Goal: Information Seeking & Learning: Find specific fact

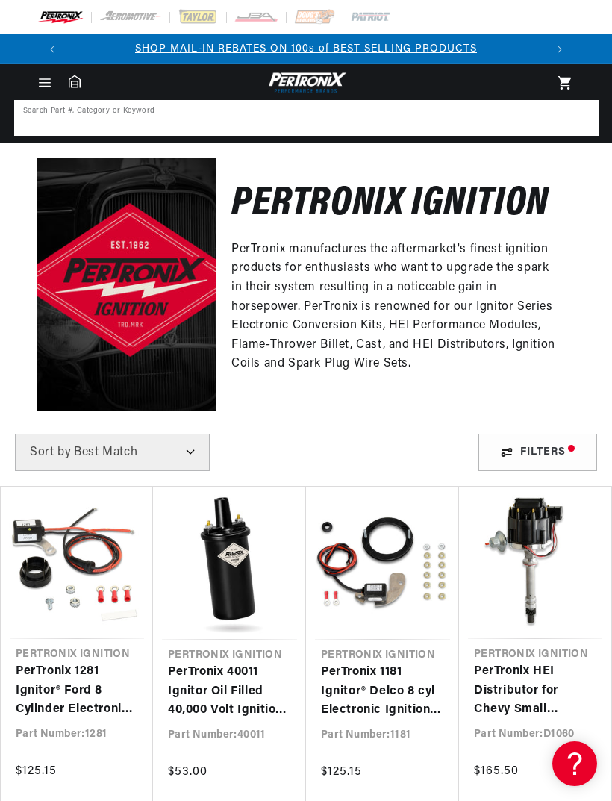
click at [84, 114] on input at bounding box center [307, 117] width 582 height 33
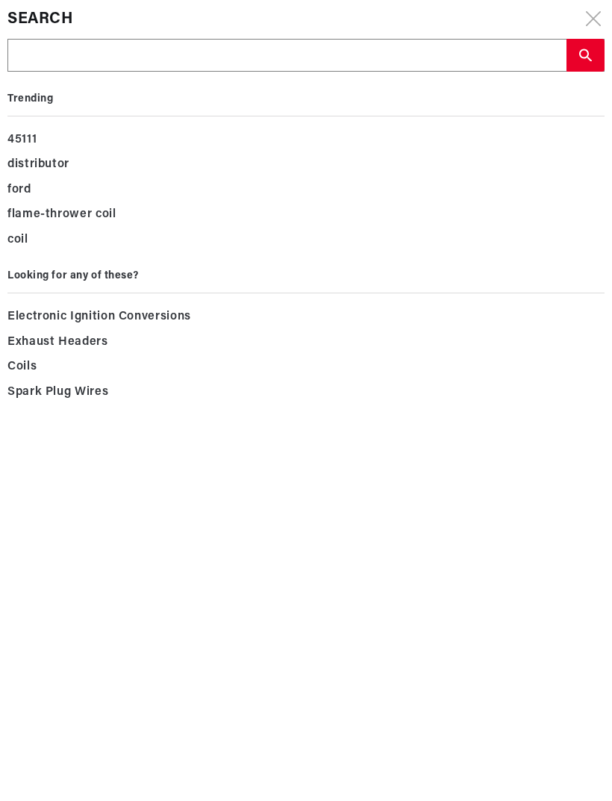
scroll to position [0, 478]
type input "M"
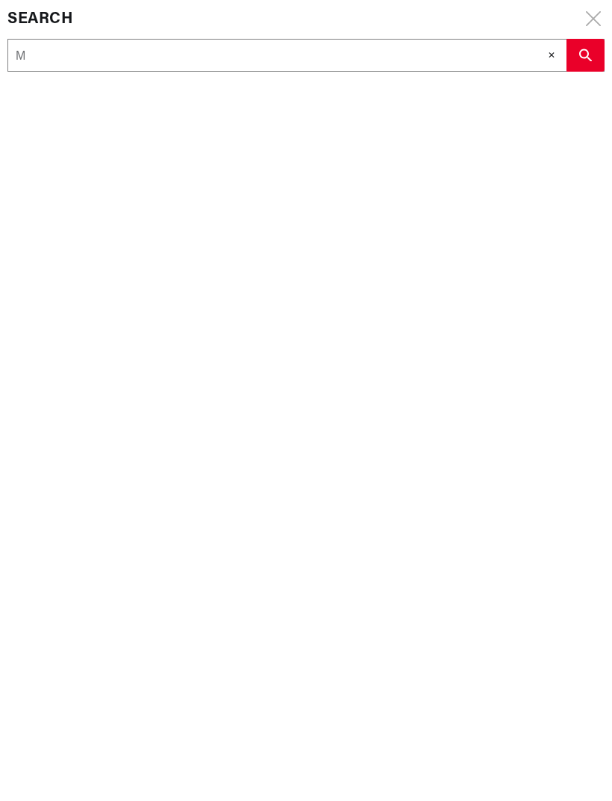
type input "Me"
type input "Mer"
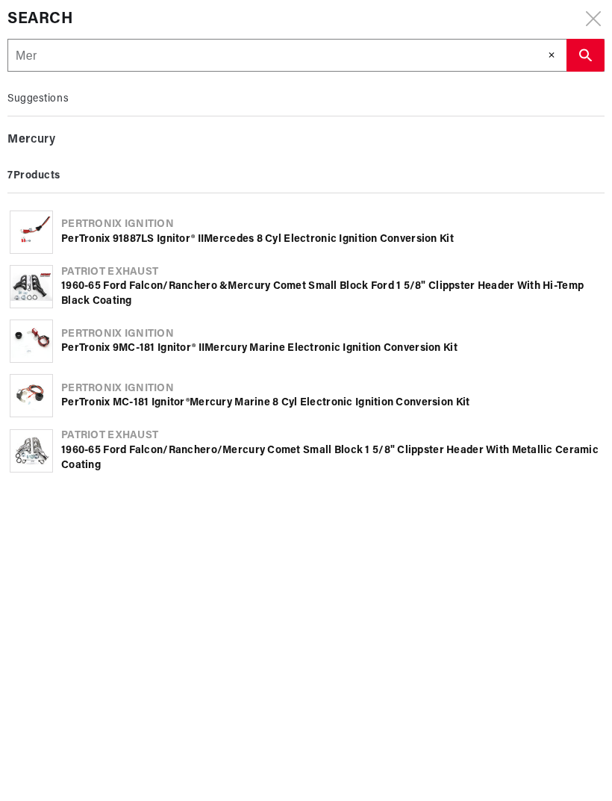
type input "Merc"
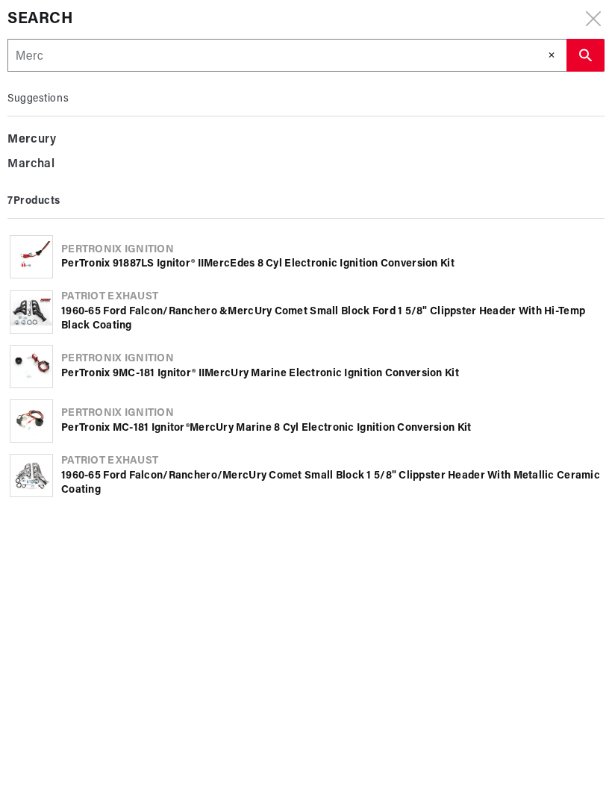
type input "Merce"
type input "Merced"
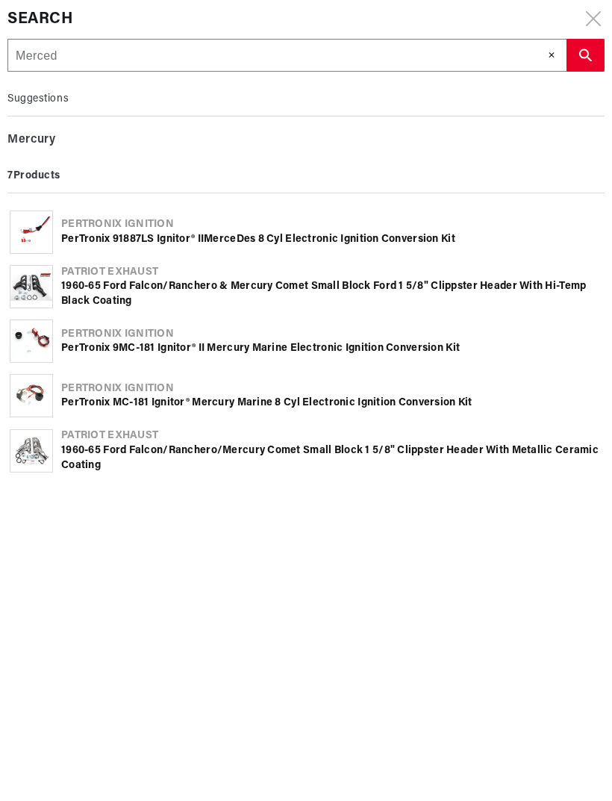
type input "Mercede"
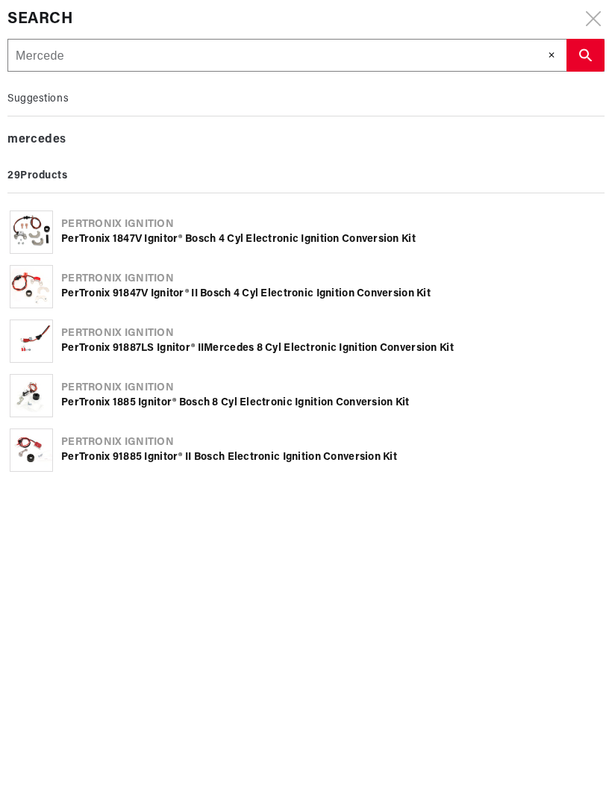
type input "Mercedes"
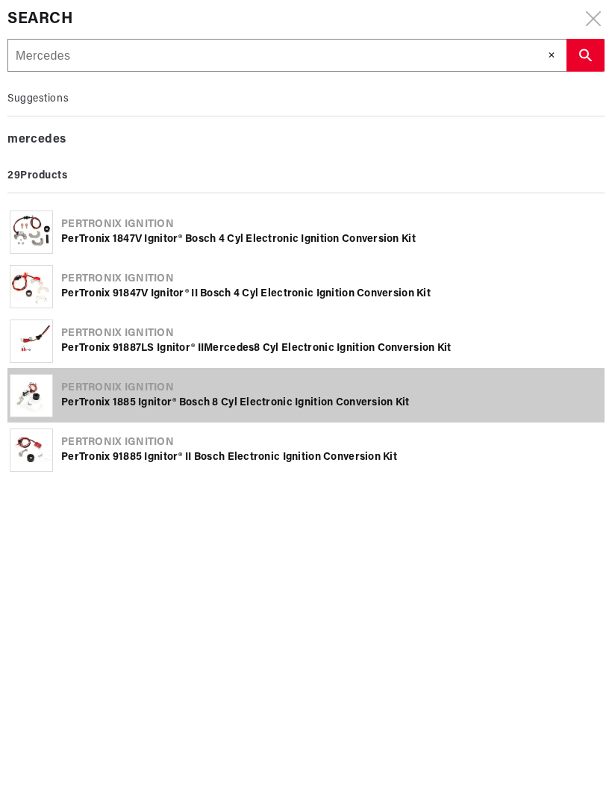
click at [358, 413] on div "Pertronix Ignition PerTronix 1885 Ignitor® Bosch 8 cyl Electronic Ignition Conv…" at bounding box center [305, 395] width 597 height 54
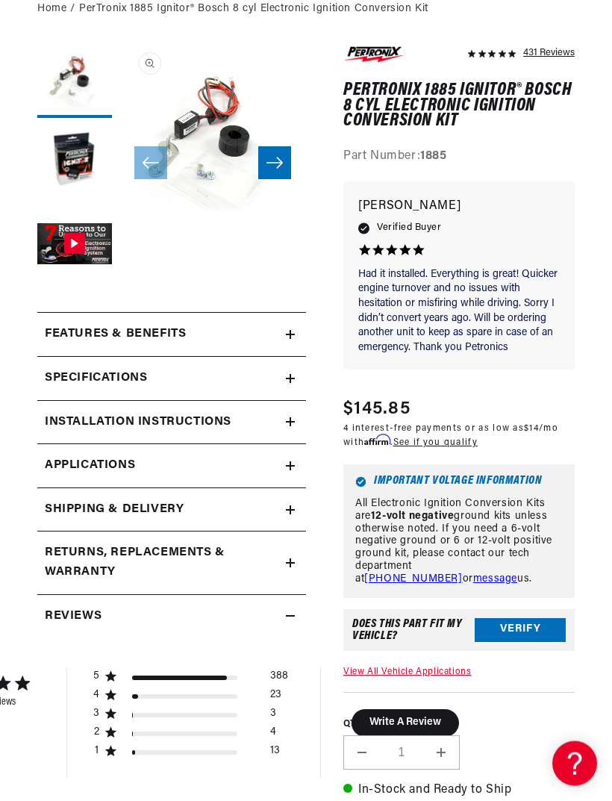
scroll to position [154, 0]
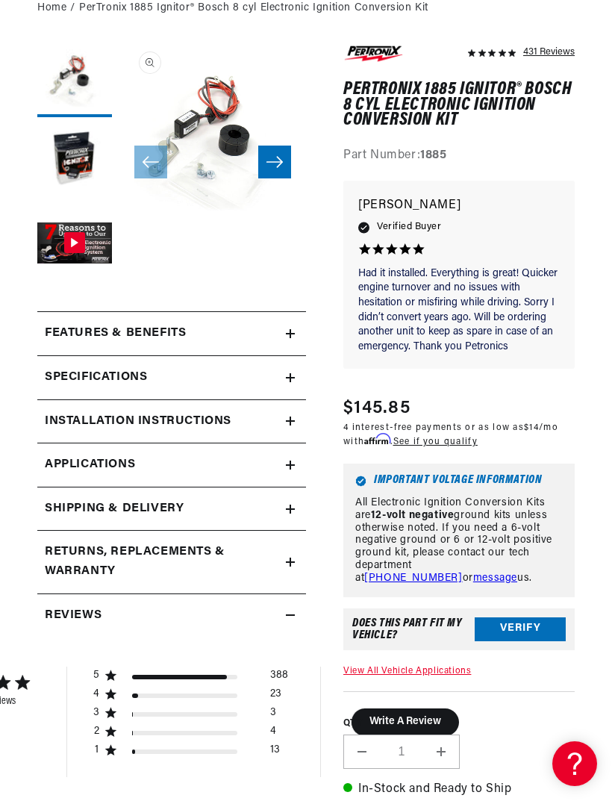
click at [292, 460] on icon at bounding box center [290, 464] width 9 height 9
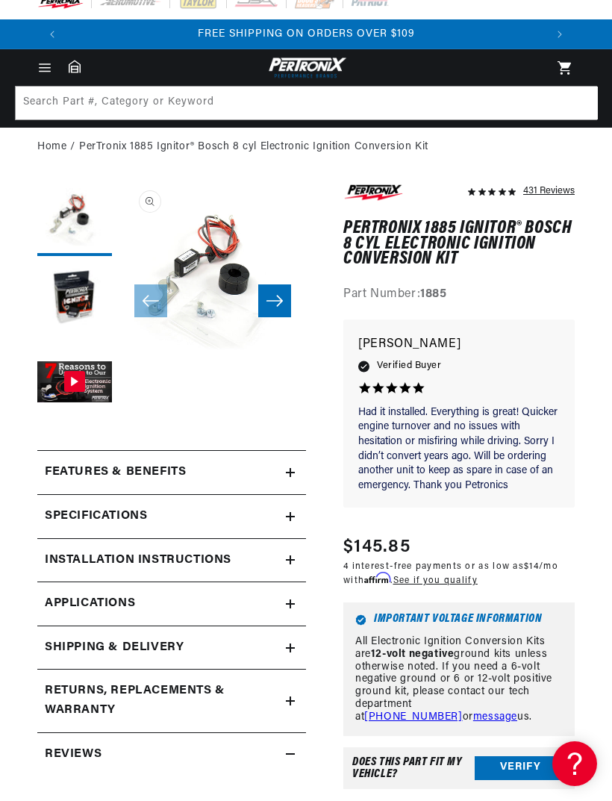
click at [297, 601] on link "Applications" at bounding box center [171, 604] width 269 height 44
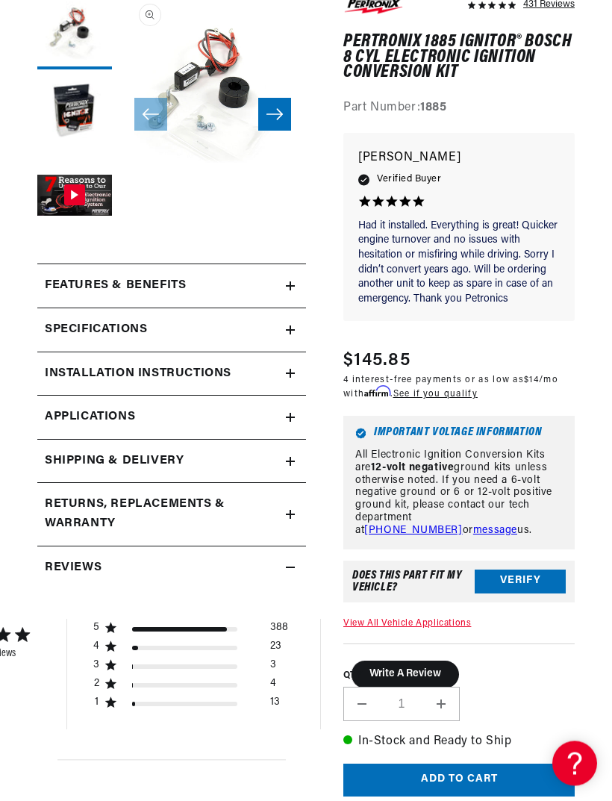
scroll to position [203, 0]
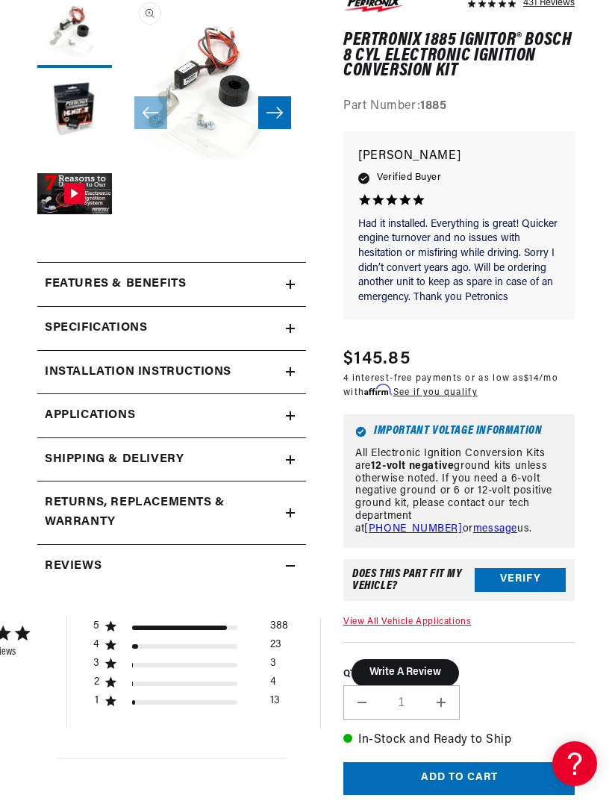
click at [290, 419] on link "Applications" at bounding box center [171, 416] width 269 height 44
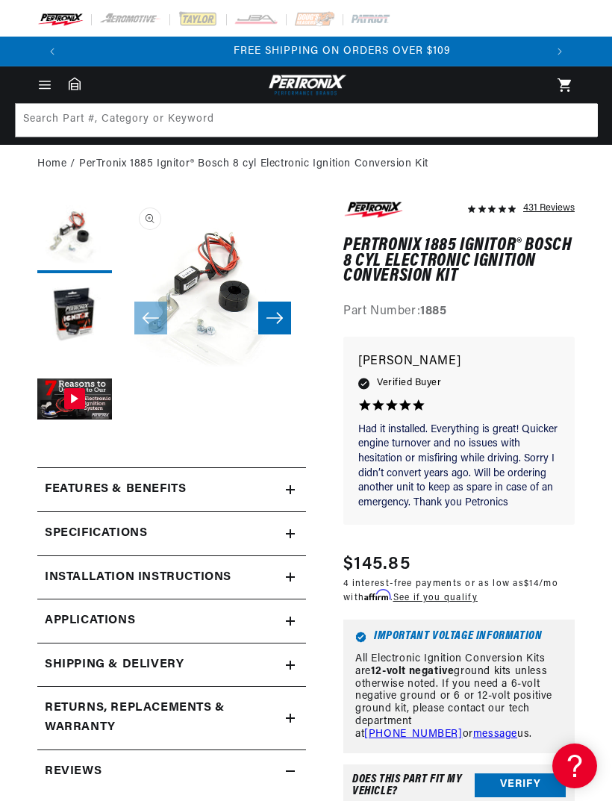
scroll to position [0, 478]
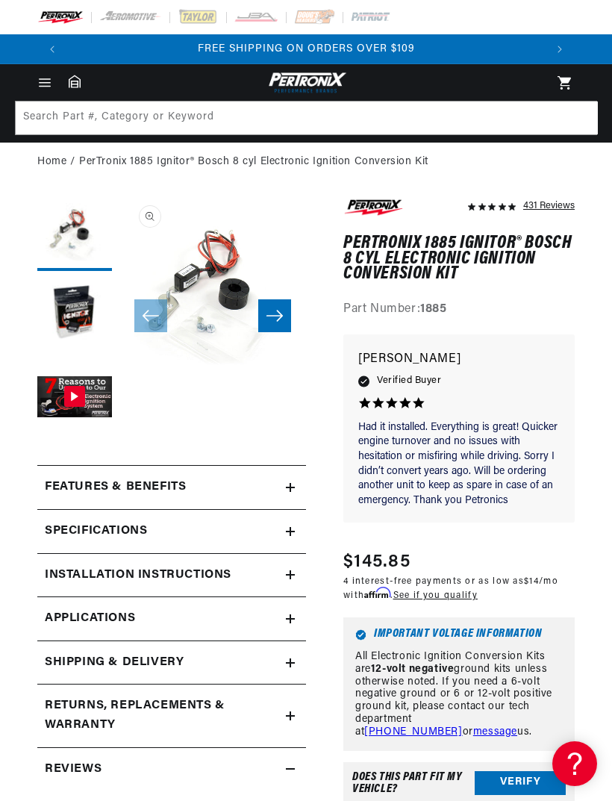
click at [46, 84] on icon "Menu" at bounding box center [44, 82] width 15 height 15
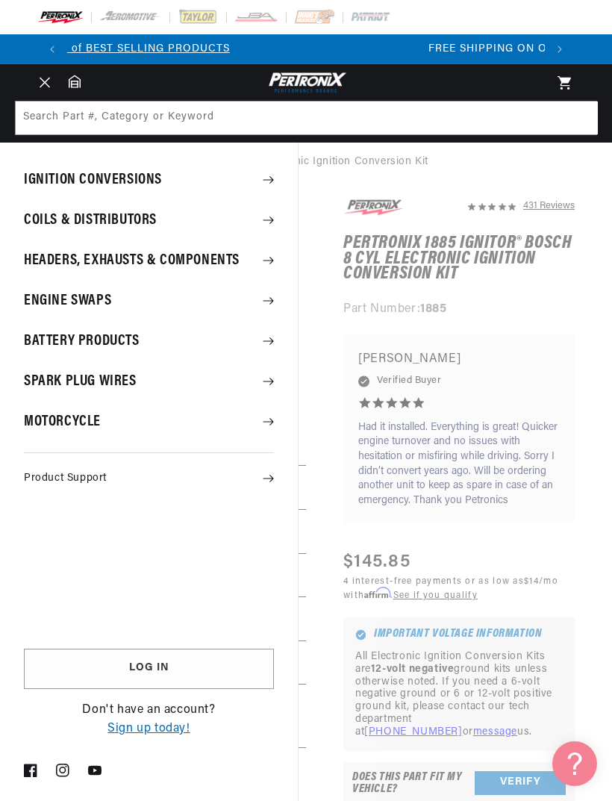
click at [69, 179] on summary "Ignition Conversions" at bounding box center [149, 179] width 298 height 39
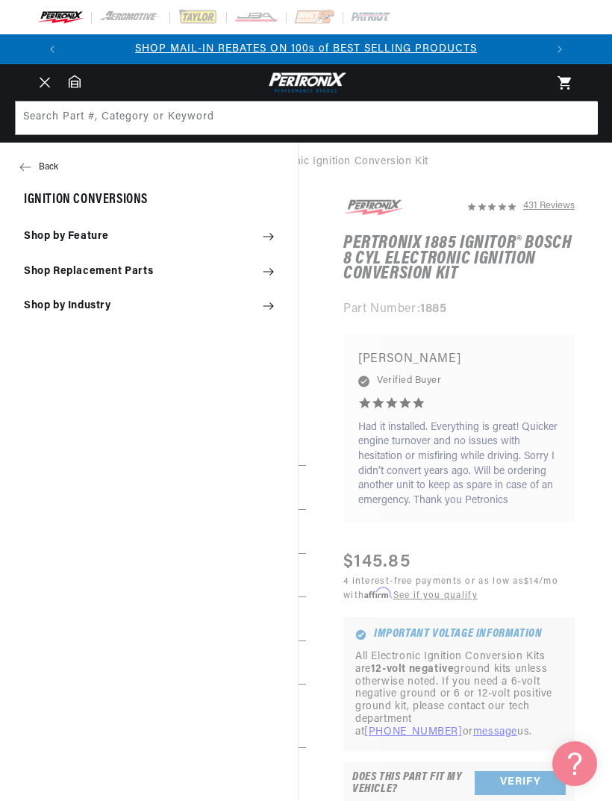
click at [58, 304] on summary "Shop by Industry" at bounding box center [149, 306] width 298 height 33
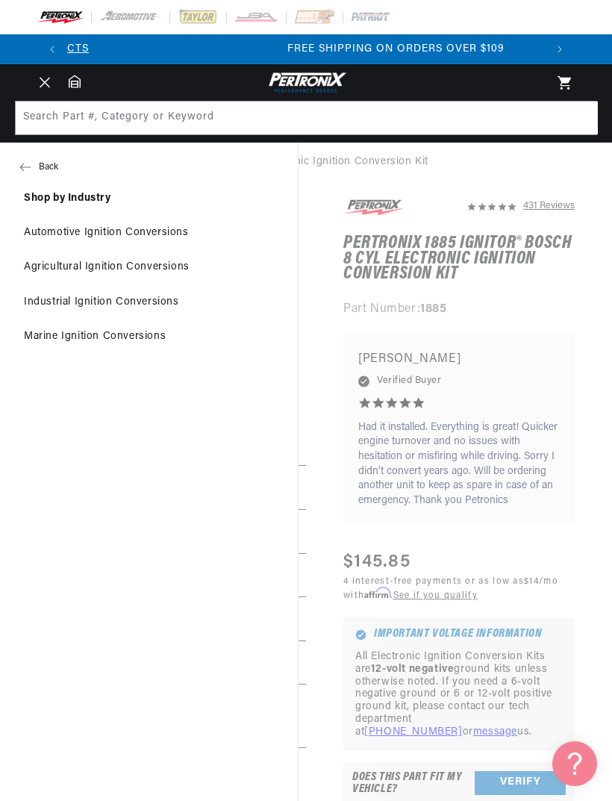
scroll to position [0, 478]
click at [59, 232] on link "Automotive Ignition Conversions" at bounding box center [149, 232] width 298 height 33
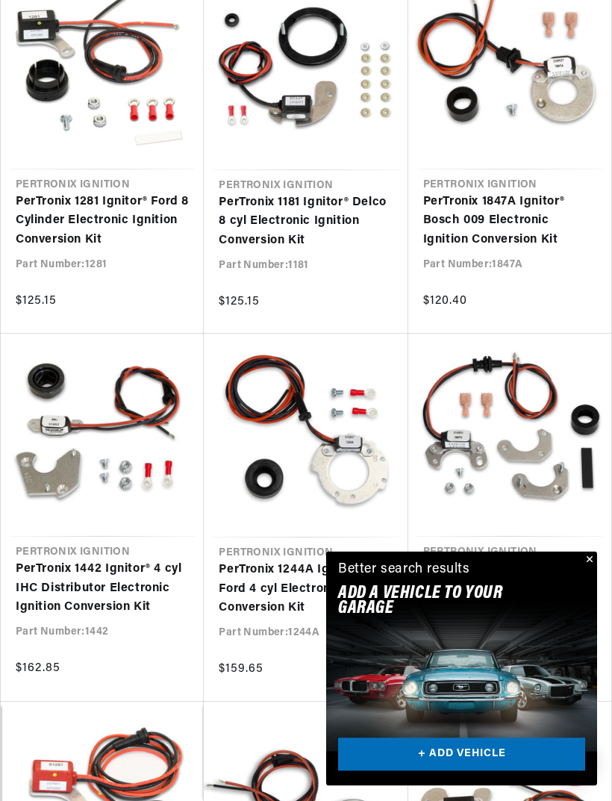
scroll to position [498, 0]
click at [486, 772] on link "+ ADD VEHICLE" at bounding box center [461, 755] width 247 height 34
click at [426, 772] on link "+ ADD VEHICLE" at bounding box center [461, 755] width 247 height 34
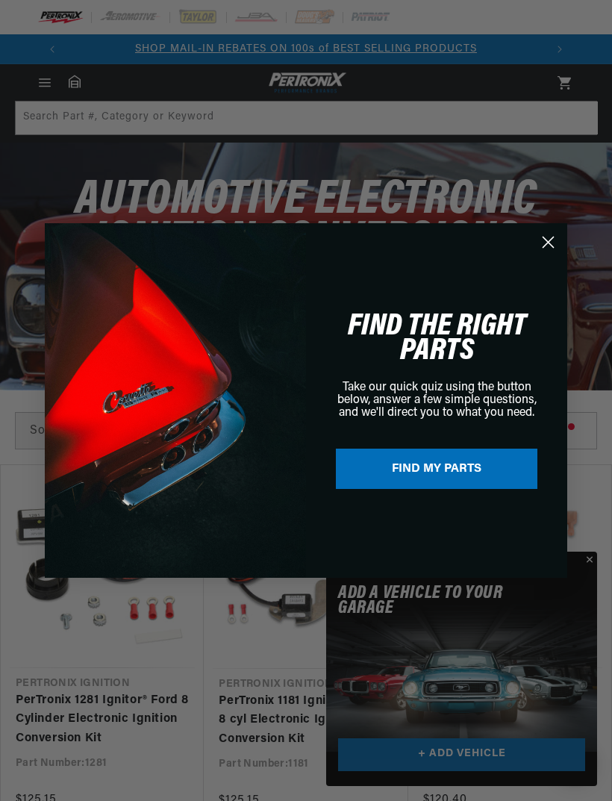
click at [419, 474] on button "FIND MY PARTS" at bounding box center [436, 468] width 201 height 40
click at [419, 470] on button "FIND MY PARTS" at bounding box center [436, 468] width 201 height 40
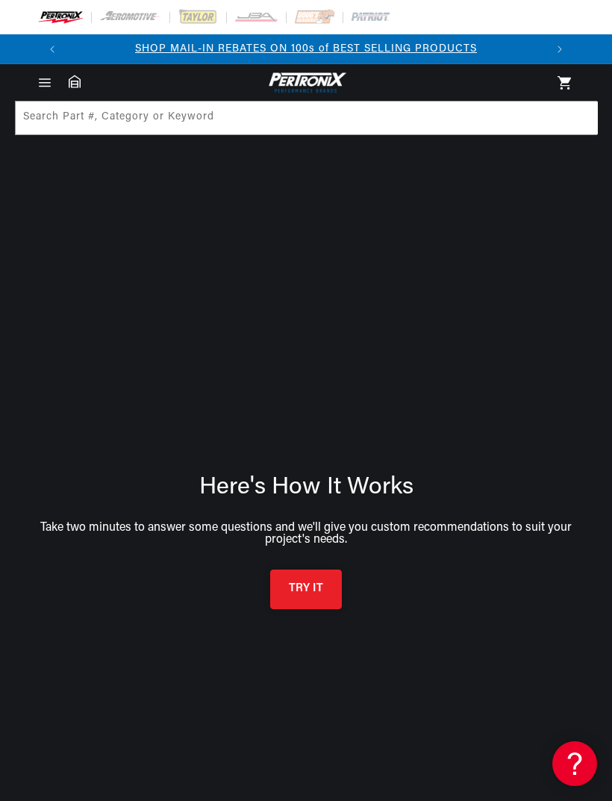
click at [296, 596] on button "TRY IT" at bounding box center [306, 589] width 72 height 40
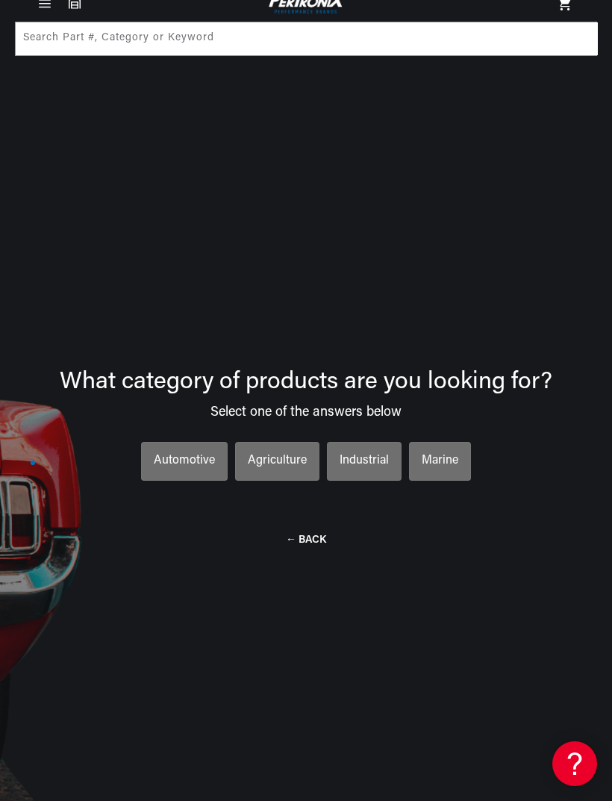
scroll to position [0, 478]
click at [186, 468] on div "Automotive" at bounding box center [184, 460] width 61 height 19
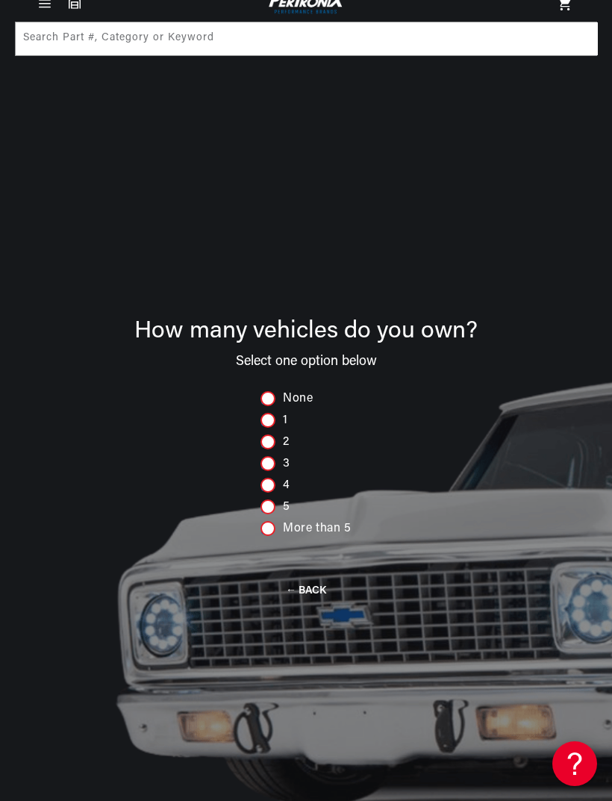
click at [268, 471] on div at bounding box center [267, 463] width 15 height 15
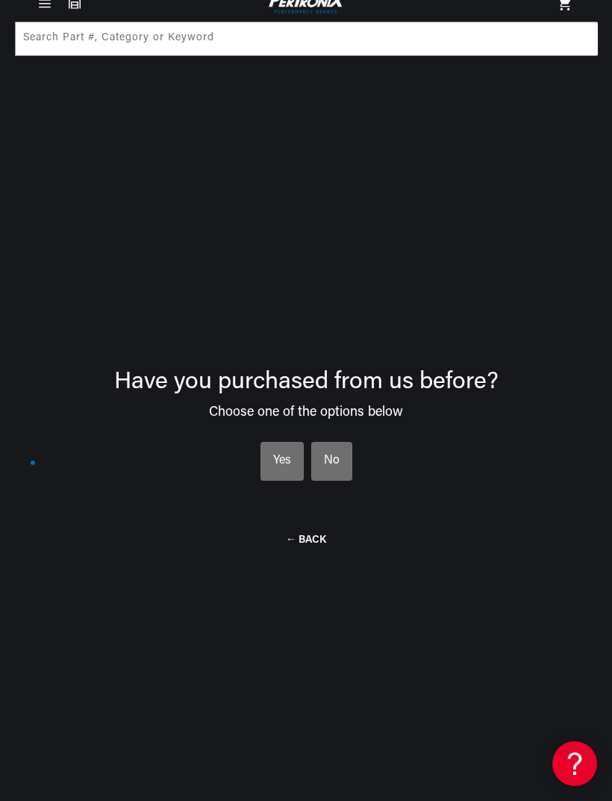
scroll to position [0, 0]
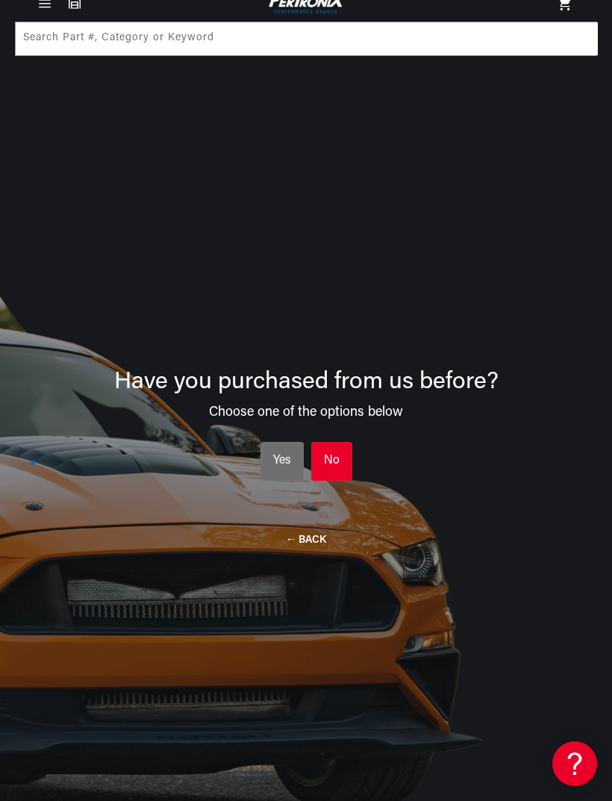
click at [329, 465] on div "No" at bounding box center [332, 460] width 16 height 19
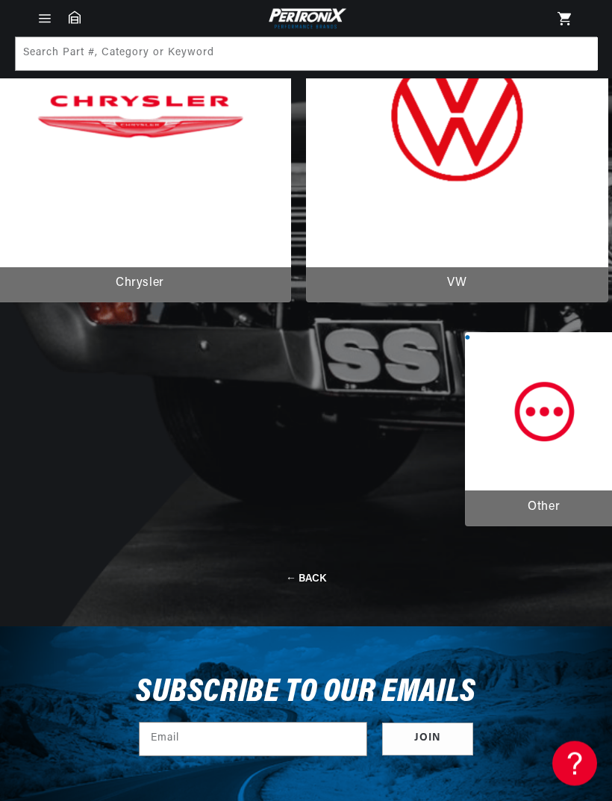
scroll to position [621, 0]
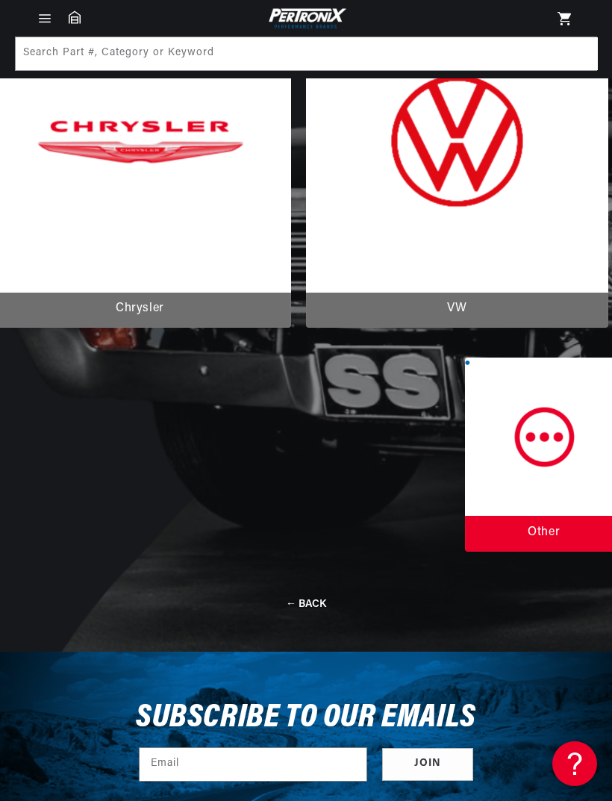
click at [547, 459] on div at bounding box center [544, 454] width 159 height 194
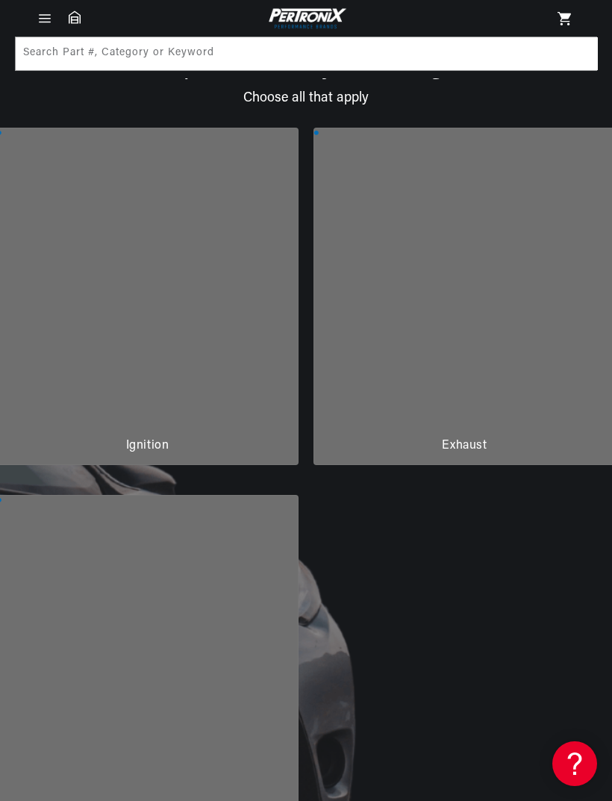
scroll to position [79, 0]
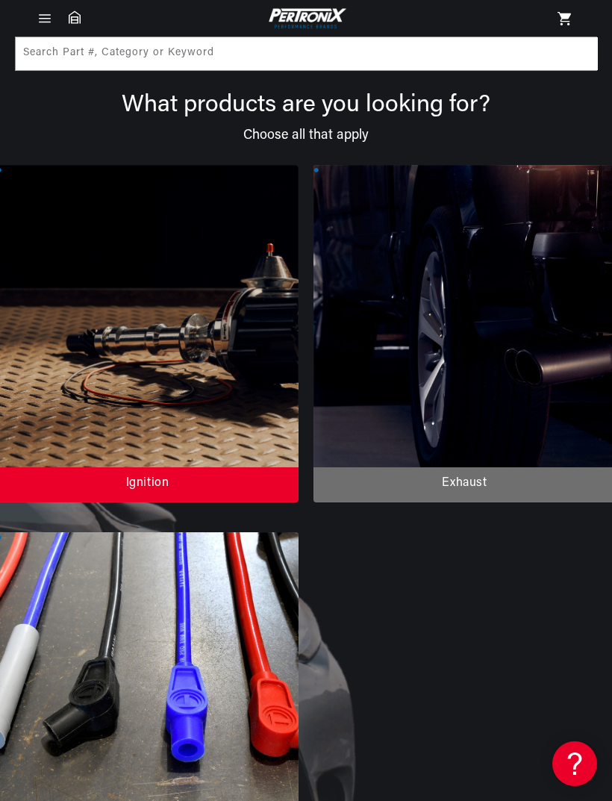
click at [126, 381] on div at bounding box center [147, 333] width 302 height 337
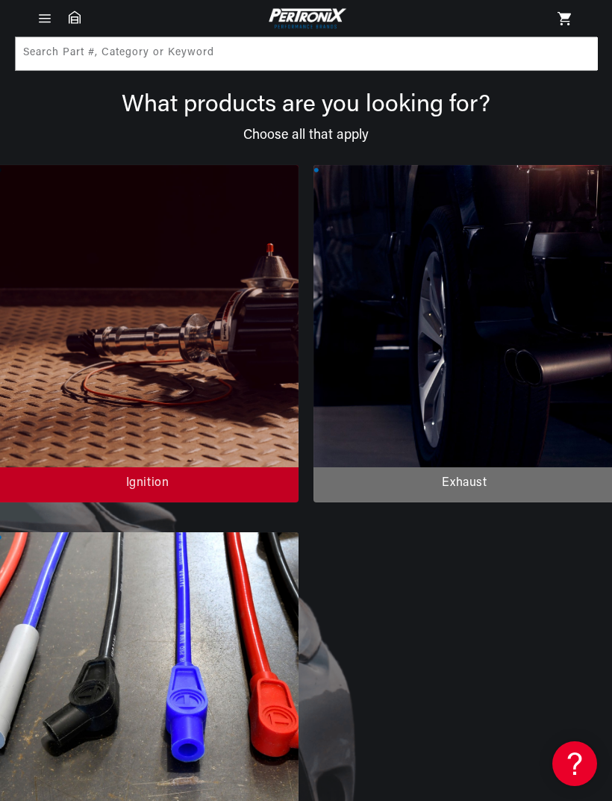
click at [146, 493] on div at bounding box center [147, 333] width 302 height 337
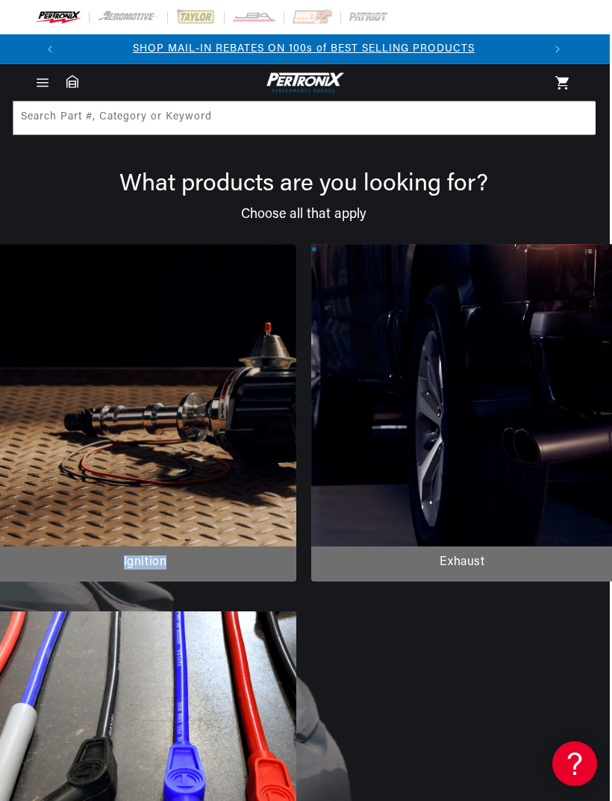
scroll to position [0, 1]
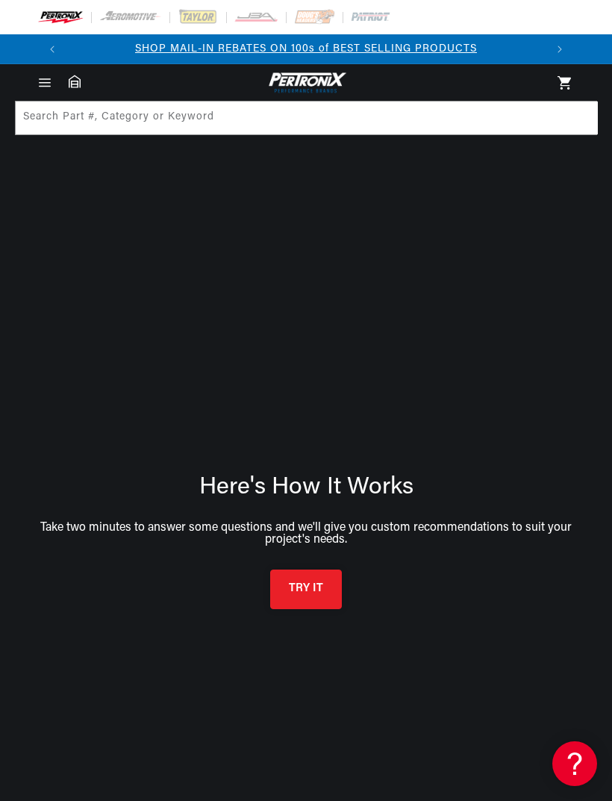
click at [310, 598] on button "TRY IT" at bounding box center [306, 589] width 72 height 40
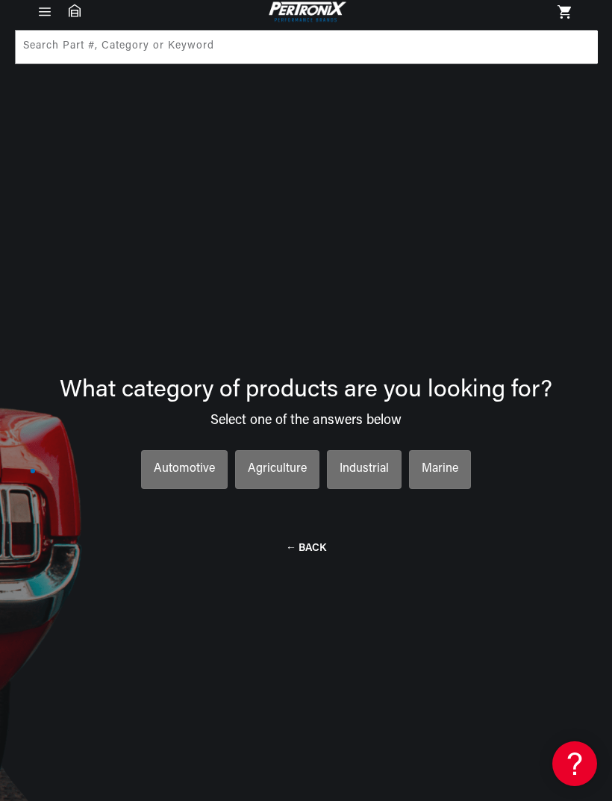
scroll to position [79, 0]
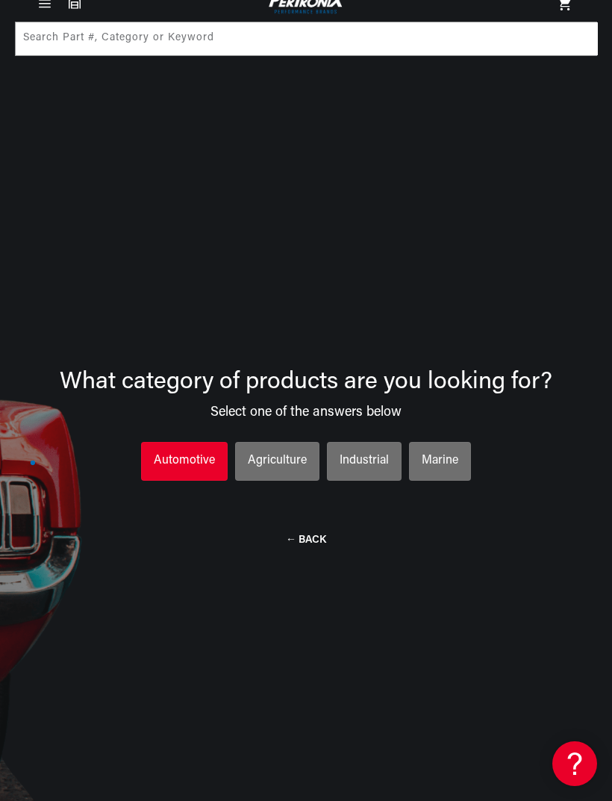
click at [185, 481] on li "Automotive Automotive Automotive" at bounding box center [184, 461] width 87 height 39
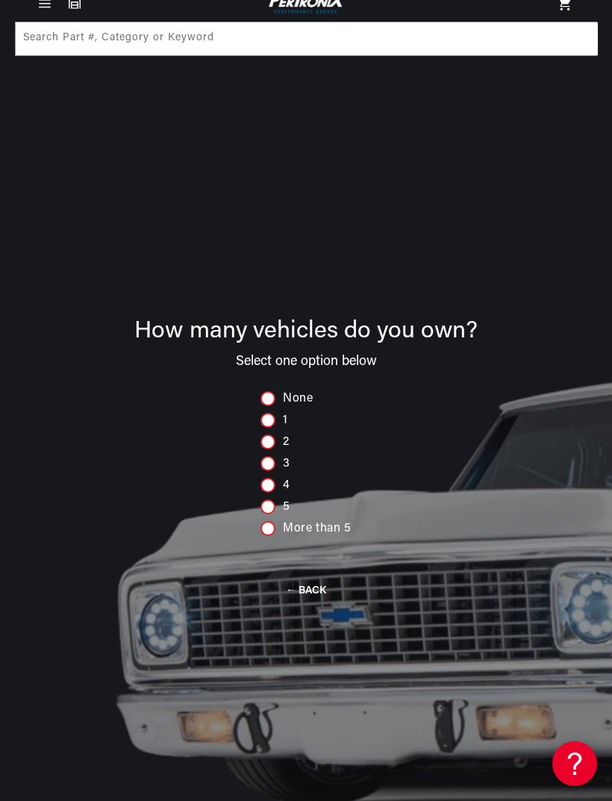
scroll to position [0, 478]
click at [265, 428] on div at bounding box center [267, 420] width 15 height 15
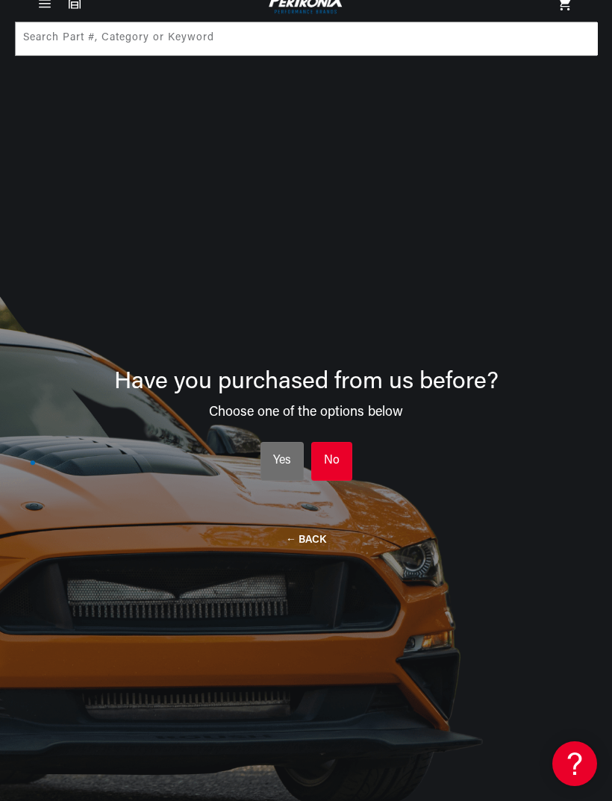
click at [339, 461] on div "No" at bounding box center [332, 460] width 16 height 19
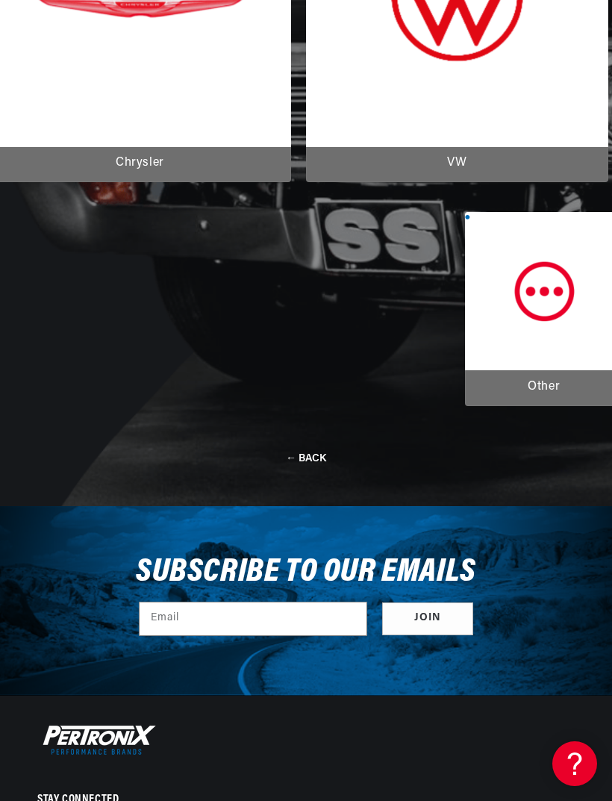
scroll to position [796, 0]
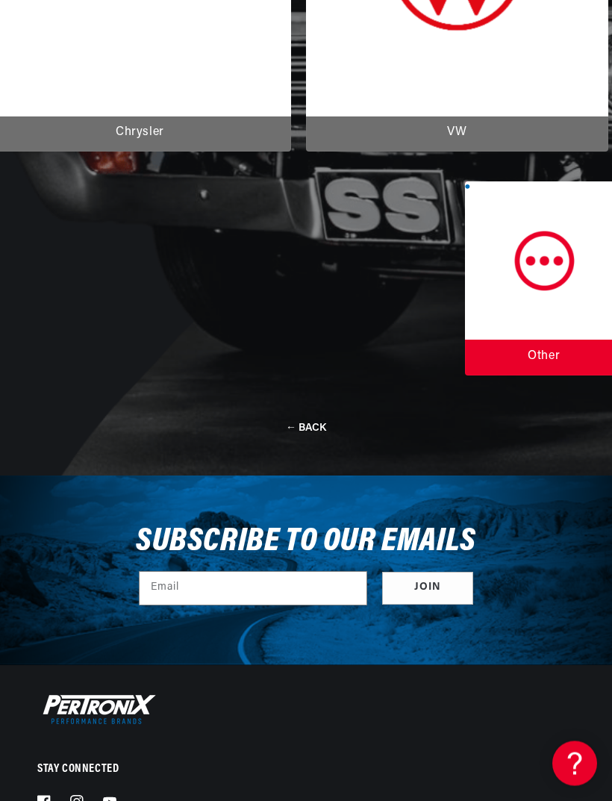
click at [537, 290] on div at bounding box center [544, 279] width 159 height 194
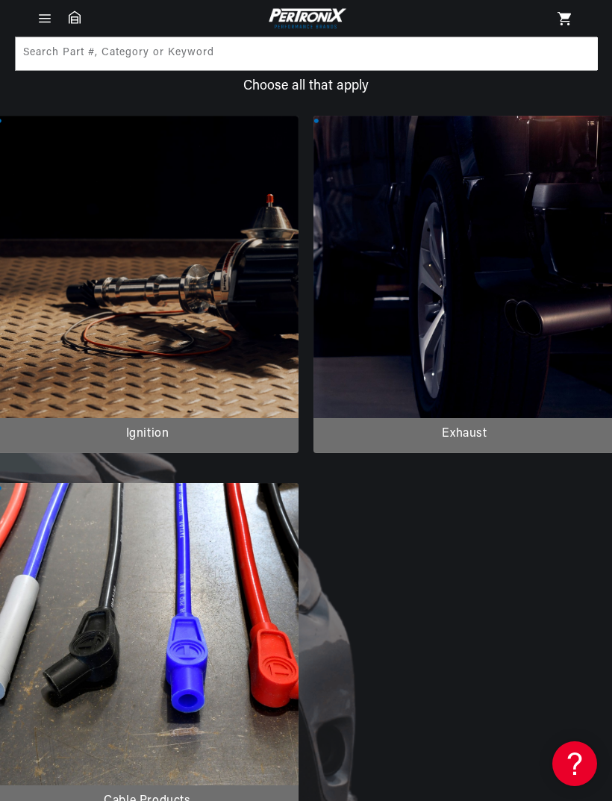
scroll to position [79, 0]
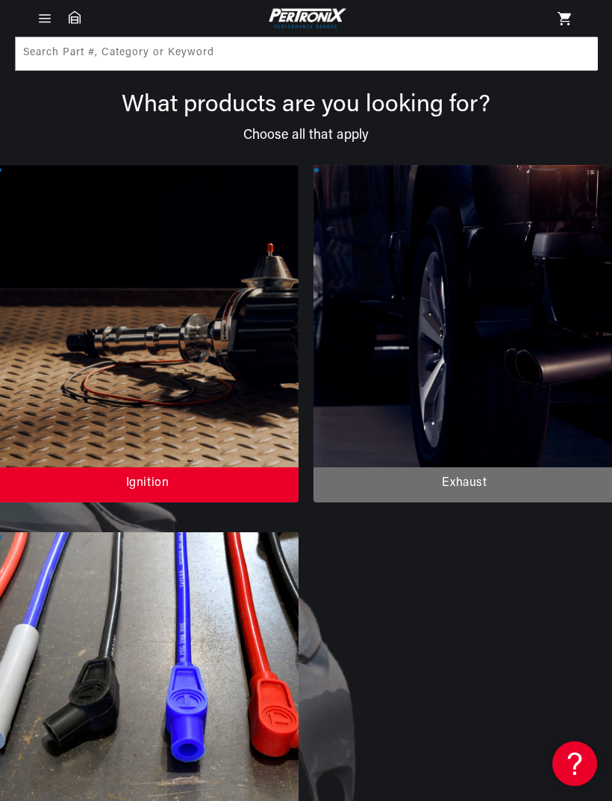
click at [132, 418] on div at bounding box center [147, 333] width 302 height 337
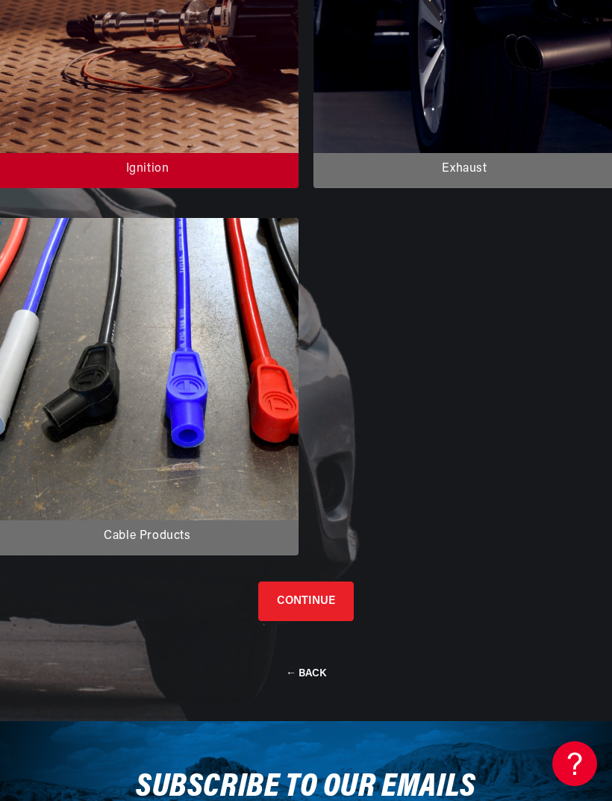
scroll to position [435, 0]
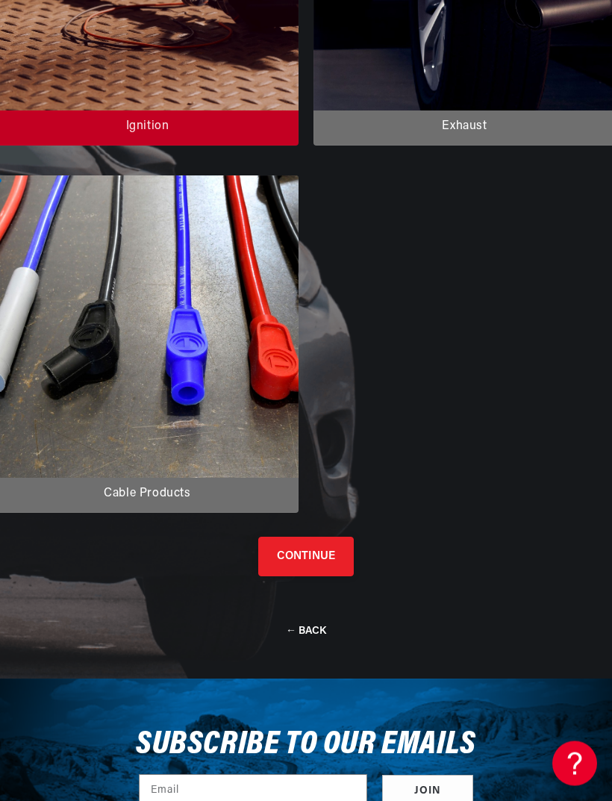
click at [311, 561] on button "CONTINUE" at bounding box center [306, 557] width 96 height 40
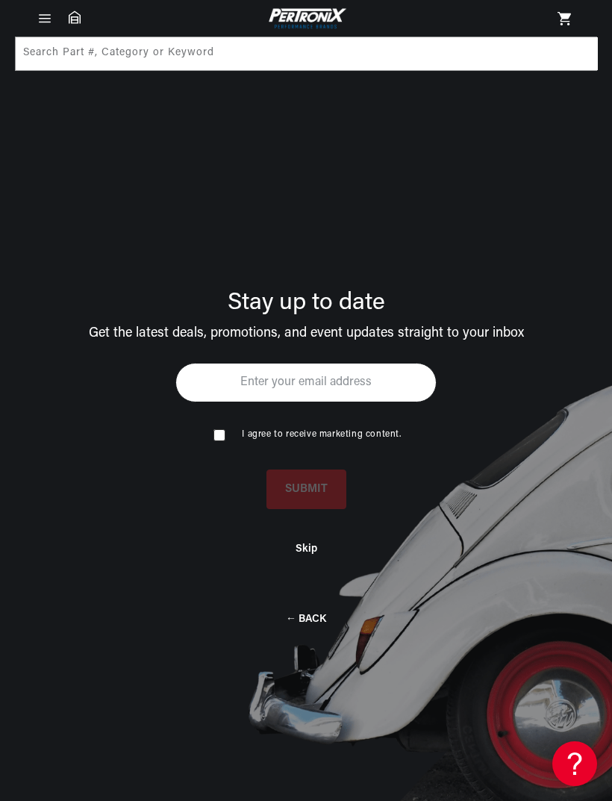
scroll to position [0, 478]
click at [301, 549] on button "Skip" at bounding box center [307, 546] width 22 height 13
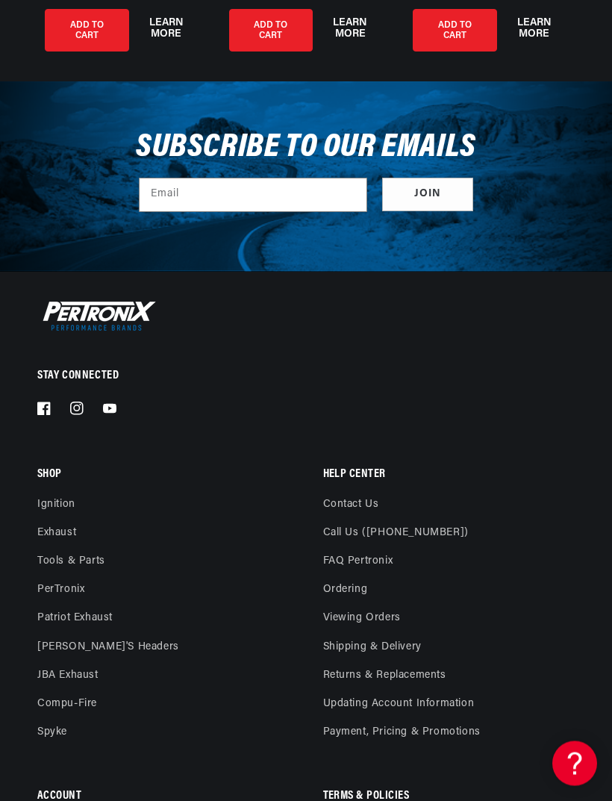
scroll to position [0, 0]
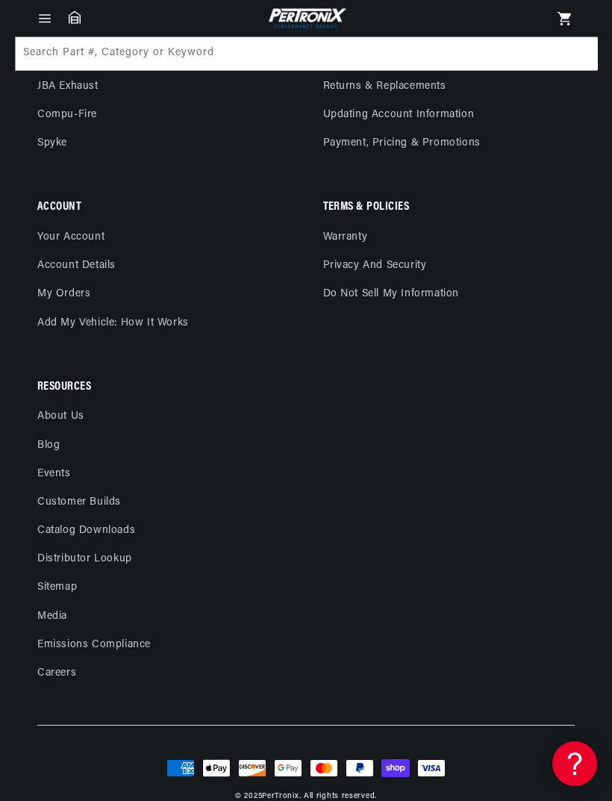
click at [66, 573] on link "Distributor Lookup" at bounding box center [84, 559] width 95 height 28
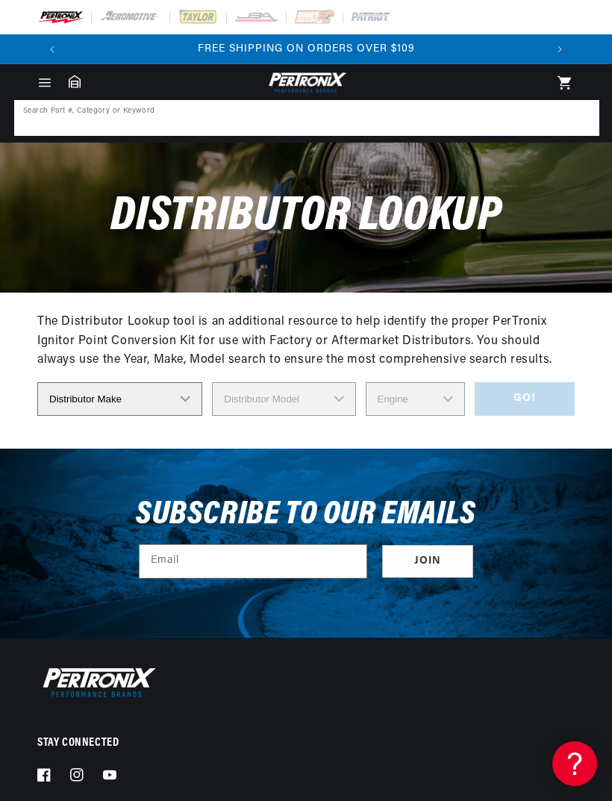
click at [95, 120] on input at bounding box center [307, 117] width 582 height 33
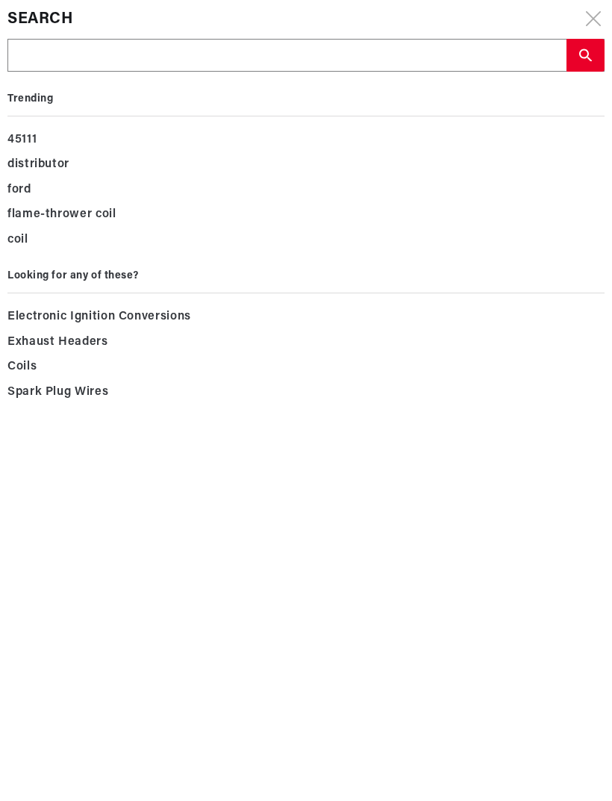
type input "M"
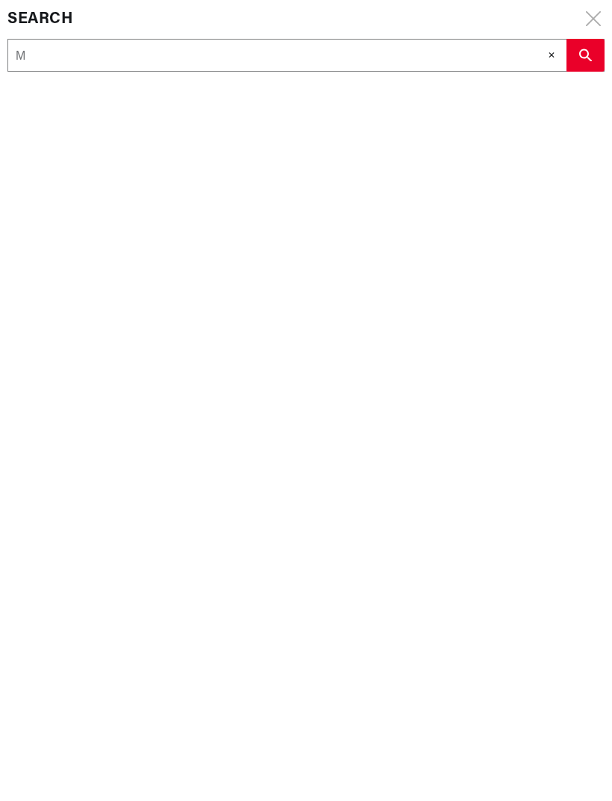
type input "Me"
type input "Mer"
type input "Merc"
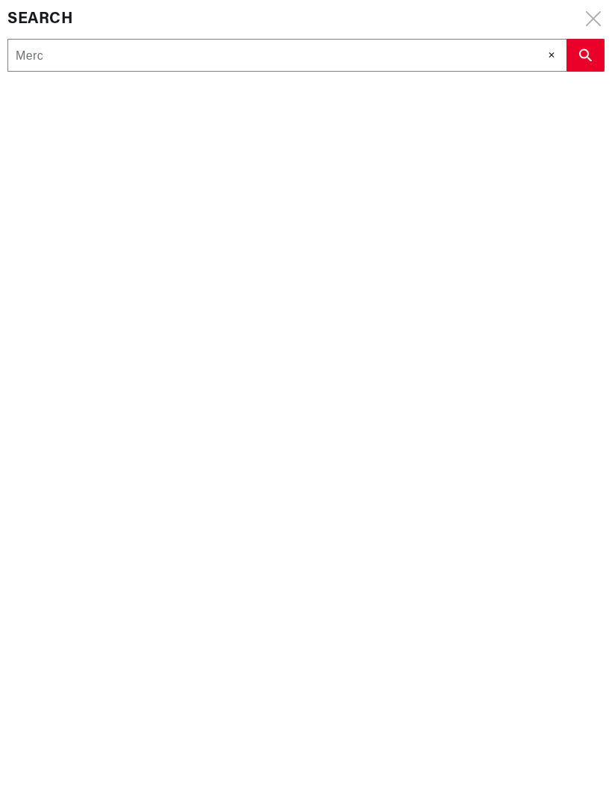
type input "Merc"
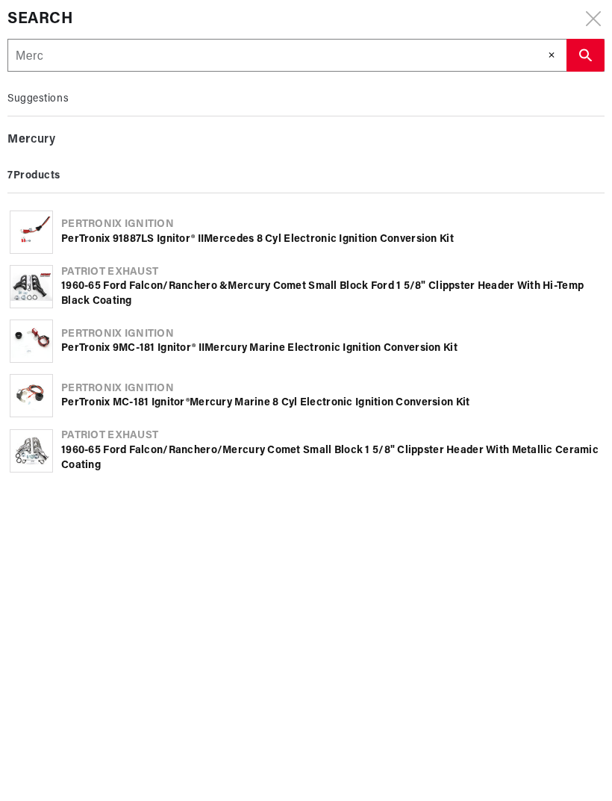
type input "Merce"
type input "Merced"
type input "Mercede"
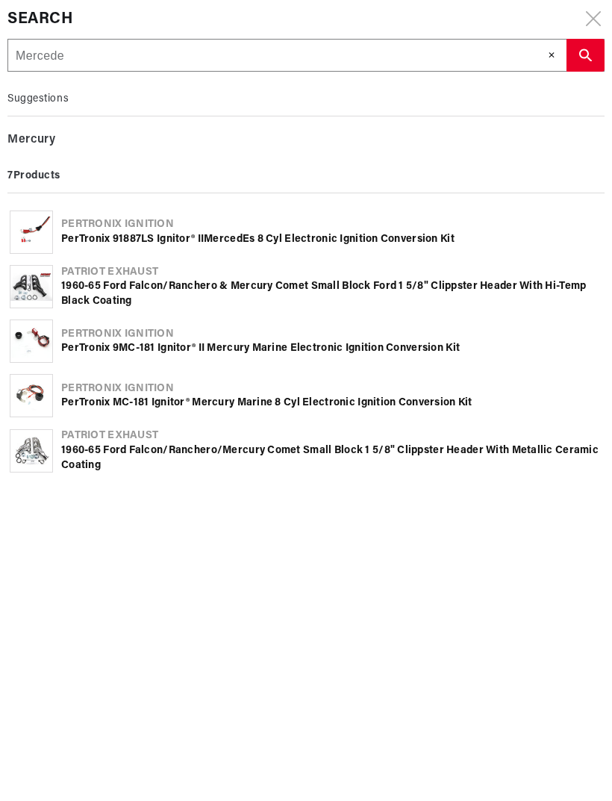
type input "Mercede"
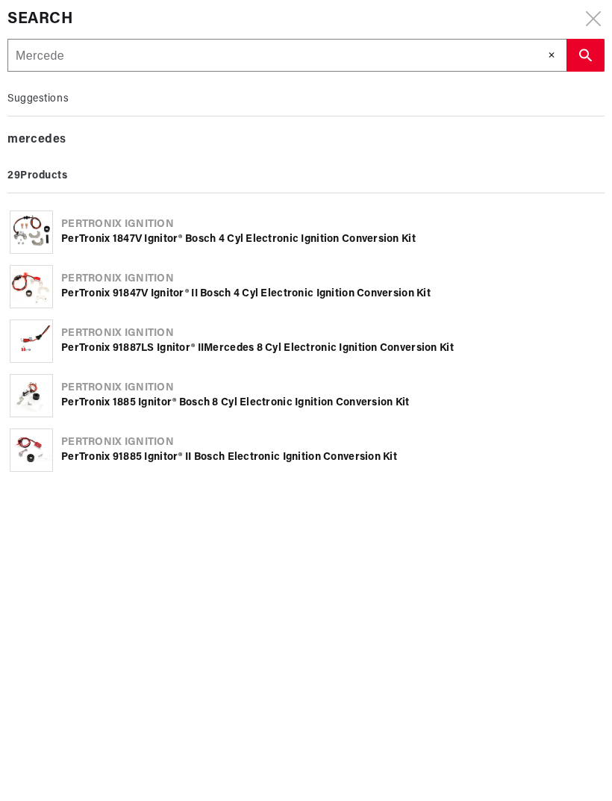
type input "Mercedes"
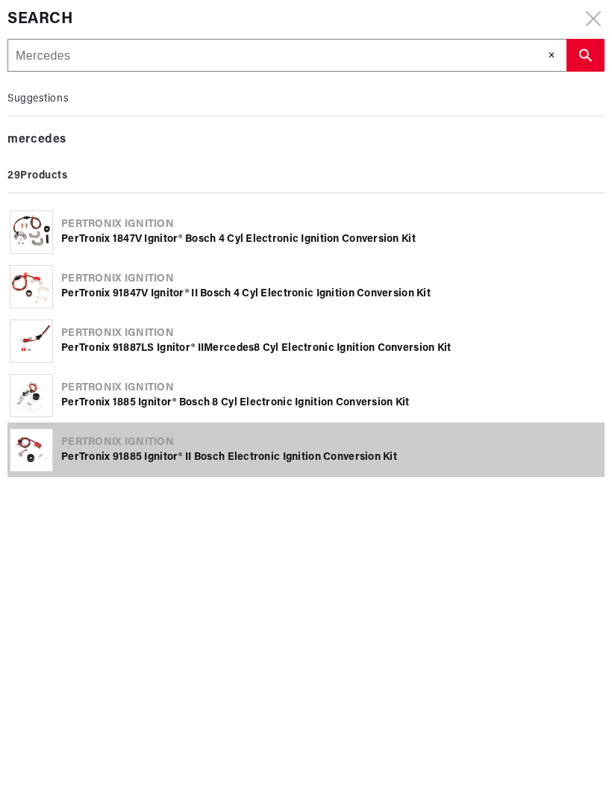
click at [101, 446] on div "Pertronix Ignition" at bounding box center [331, 442] width 541 height 15
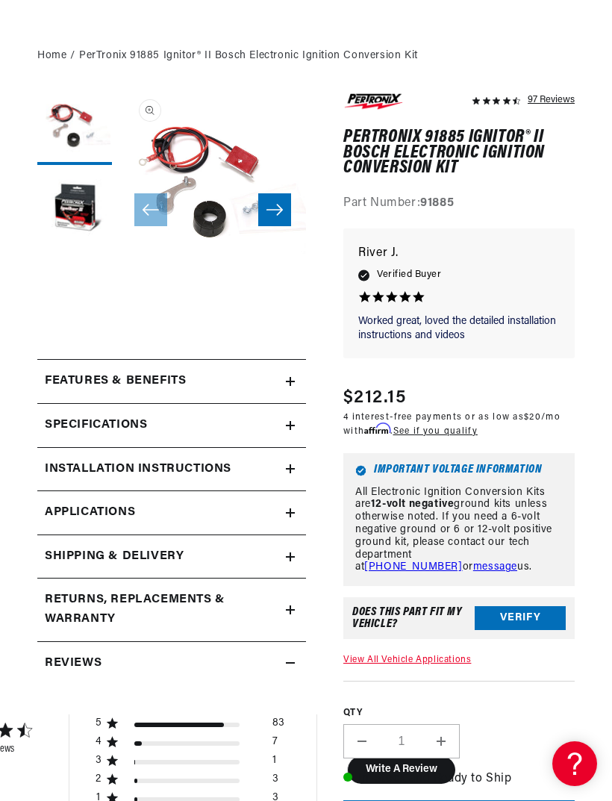
scroll to position [225, 0]
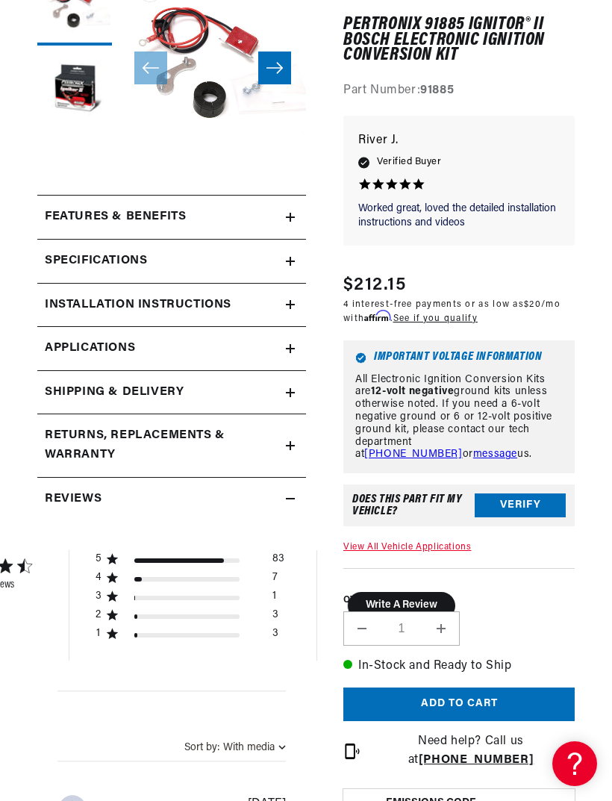
click at [67, 397] on h2 "Shipping & Delivery" at bounding box center [114, 392] width 139 height 19
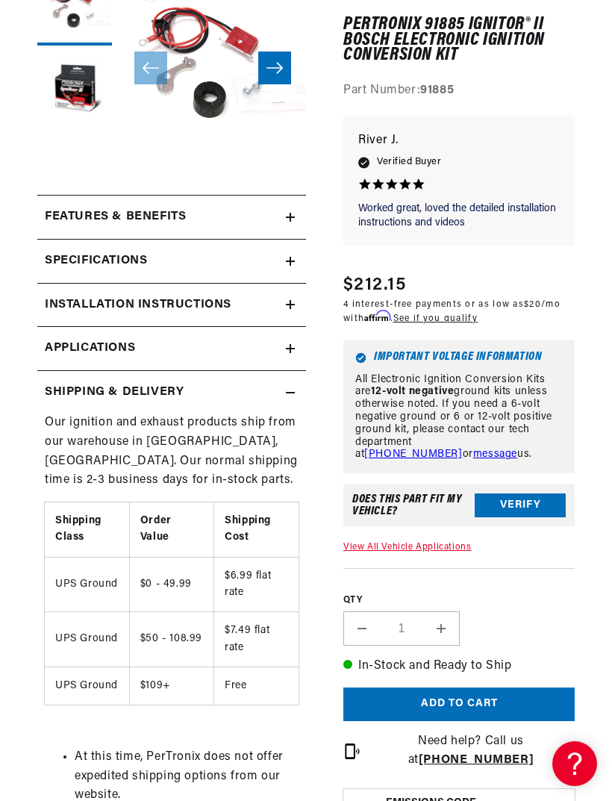
scroll to position [0, 478]
click at [280, 350] on link "Applications" at bounding box center [171, 349] width 269 height 44
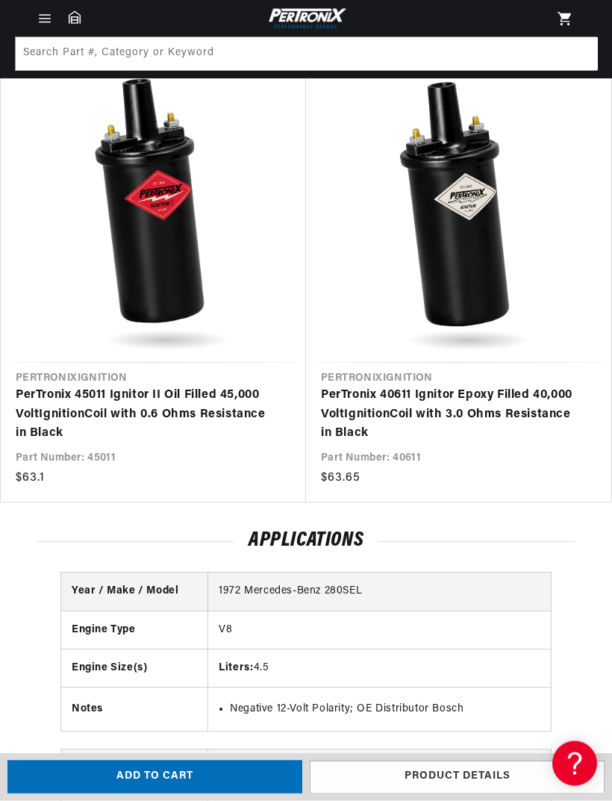
scroll to position [3618, 0]
